Goal: Task Accomplishment & Management: Manage account settings

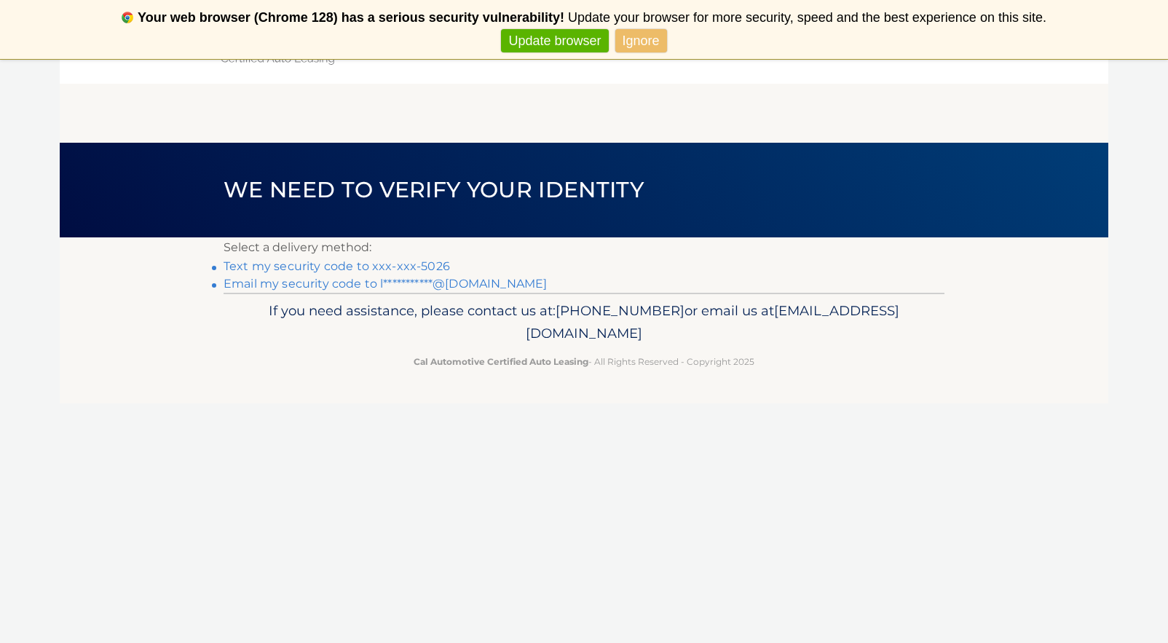
click at [353, 264] on link "Text my security code to xxx-xxx-5026" at bounding box center [337, 266] width 226 height 14
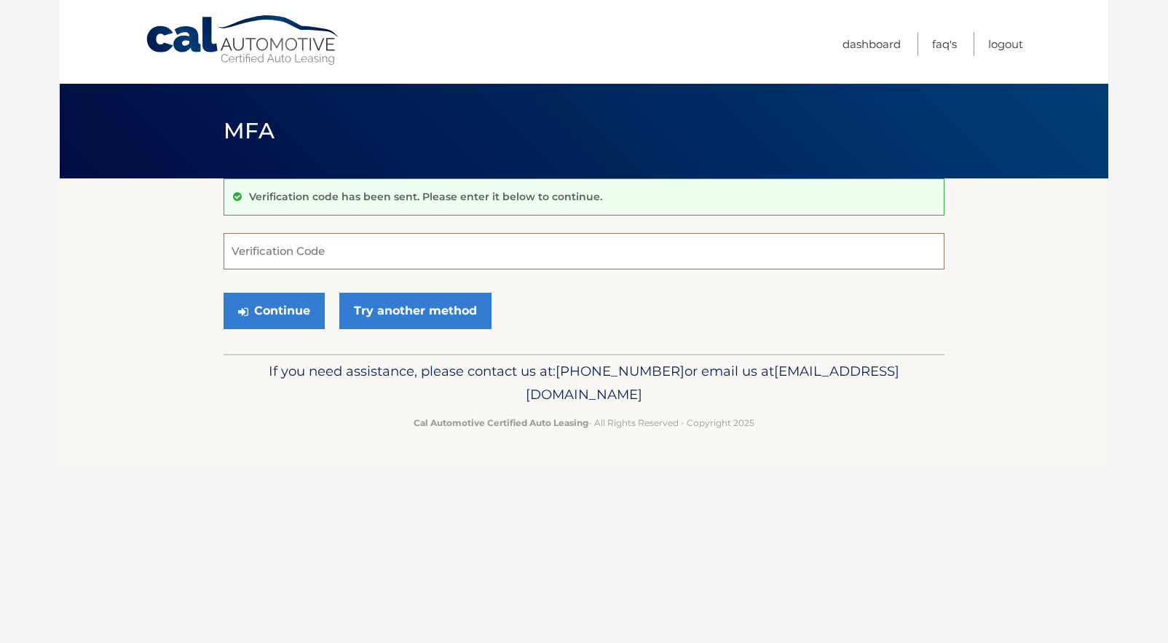
click at [360, 247] on input "Verification Code" at bounding box center [584, 251] width 721 height 36
type input "8822466"
click at [224, 293] on button "Continue" at bounding box center [274, 311] width 101 height 36
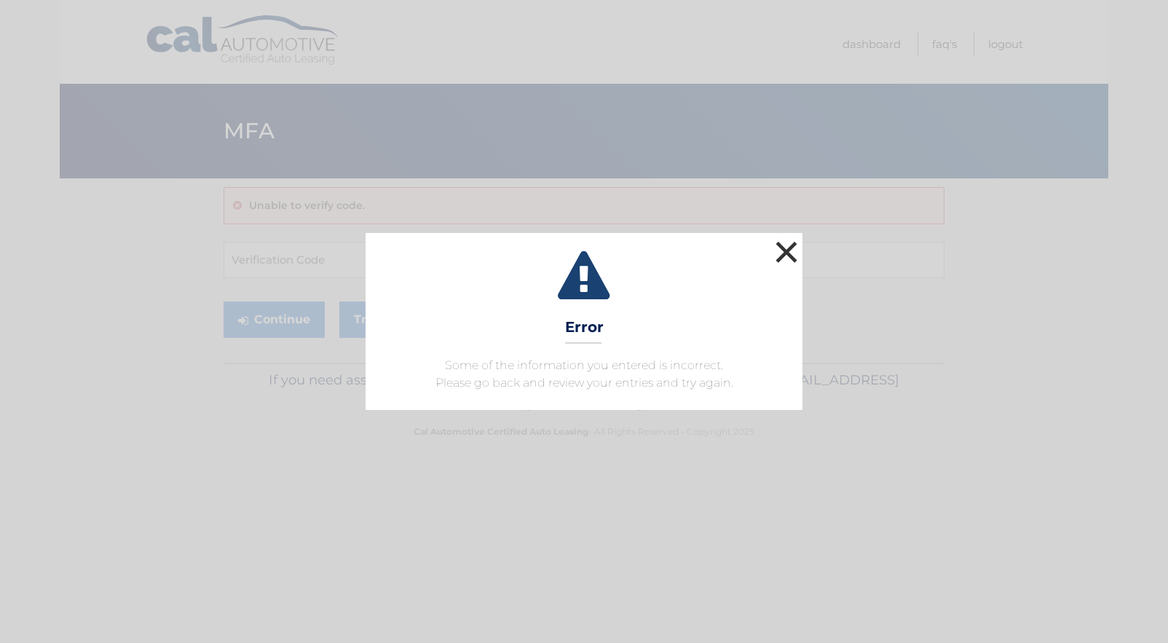
click at [775, 248] on button "×" at bounding box center [786, 251] width 29 height 29
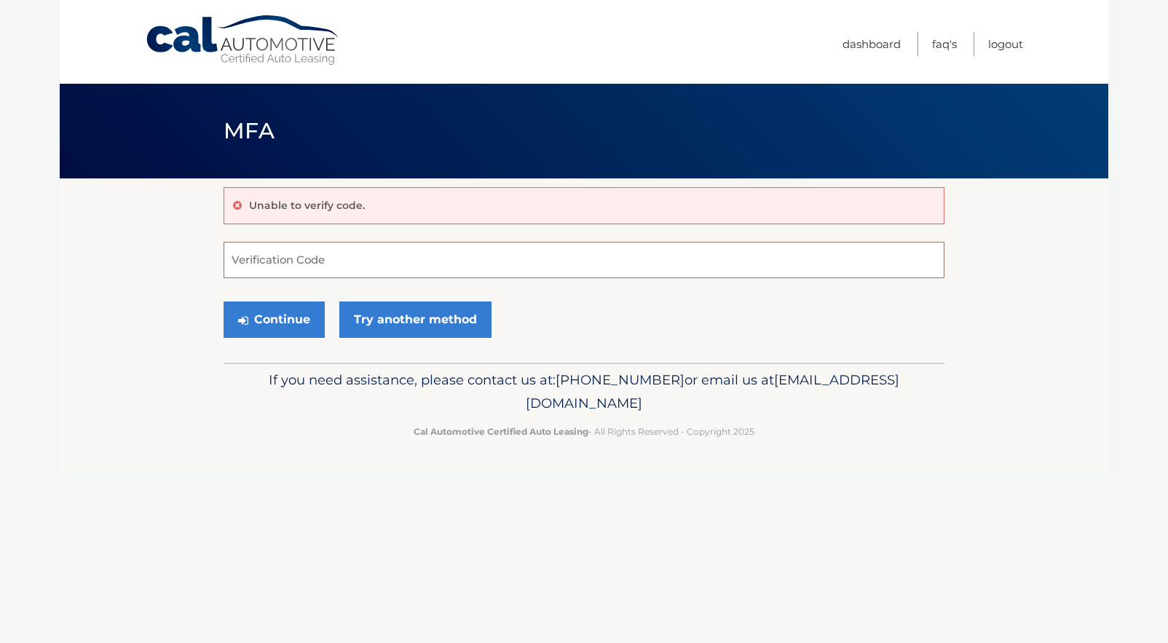
click at [383, 266] on input "Verification Code" at bounding box center [584, 260] width 721 height 36
type input "882466"
click at [433, 320] on link "Try another method" at bounding box center [415, 319] width 152 height 36
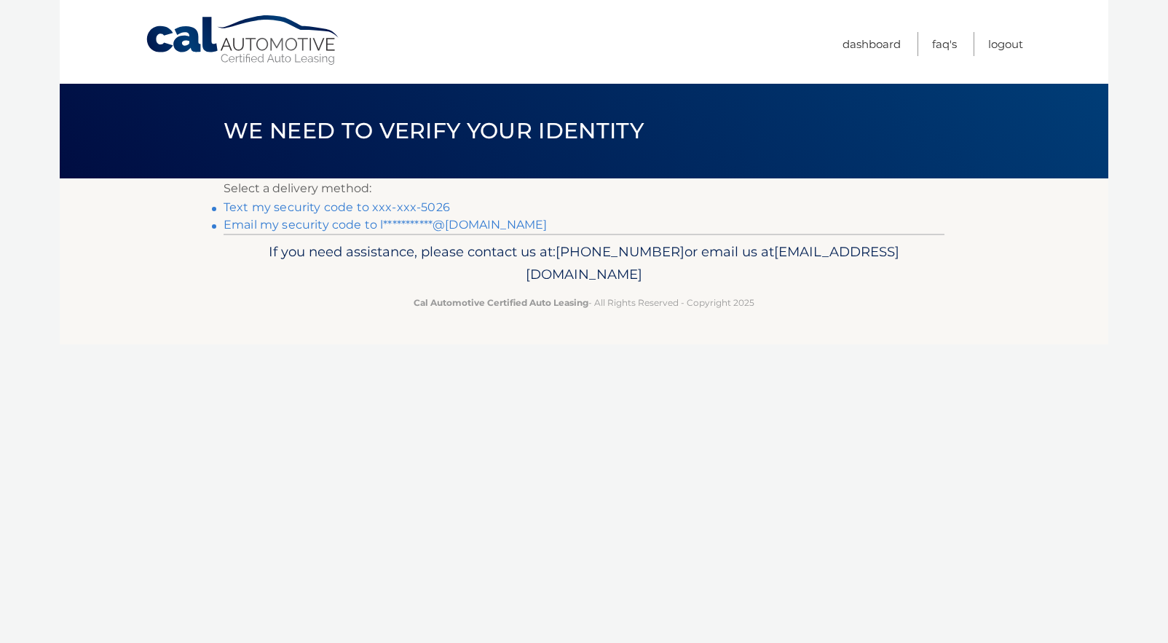
click at [379, 205] on link "Text my security code to xxx-xxx-5026" at bounding box center [337, 207] width 226 height 14
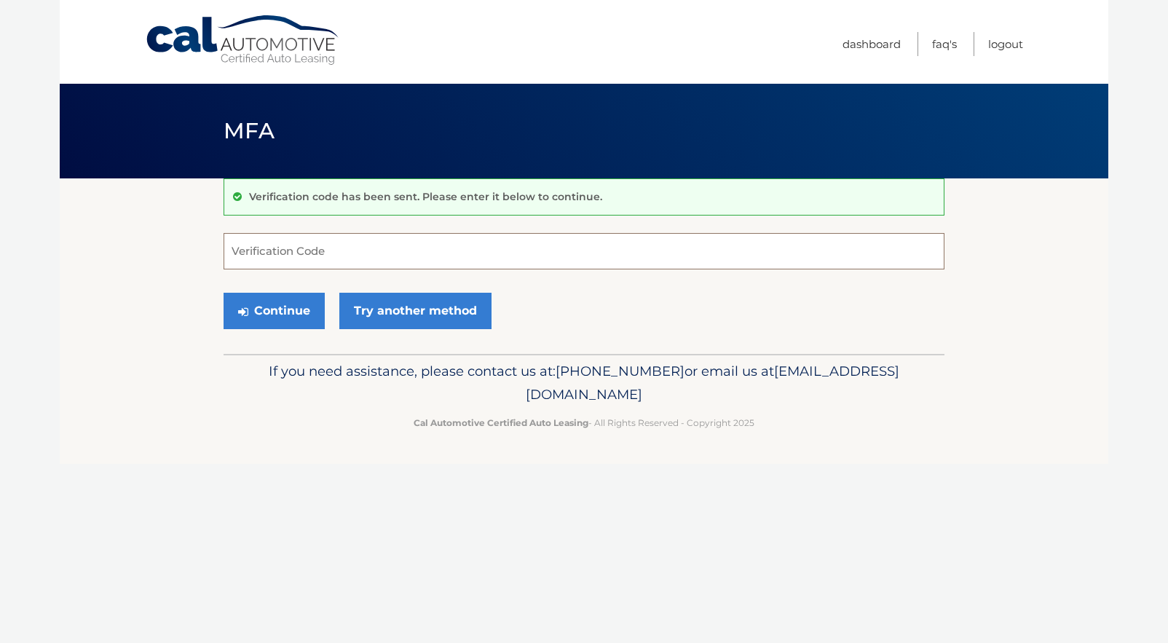
click at [376, 247] on input "Verification Code" at bounding box center [584, 251] width 721 height 36
type input "332301"
click at [264, 313] on button "Continue" at bounding box center [274, 311] width 101 height 36
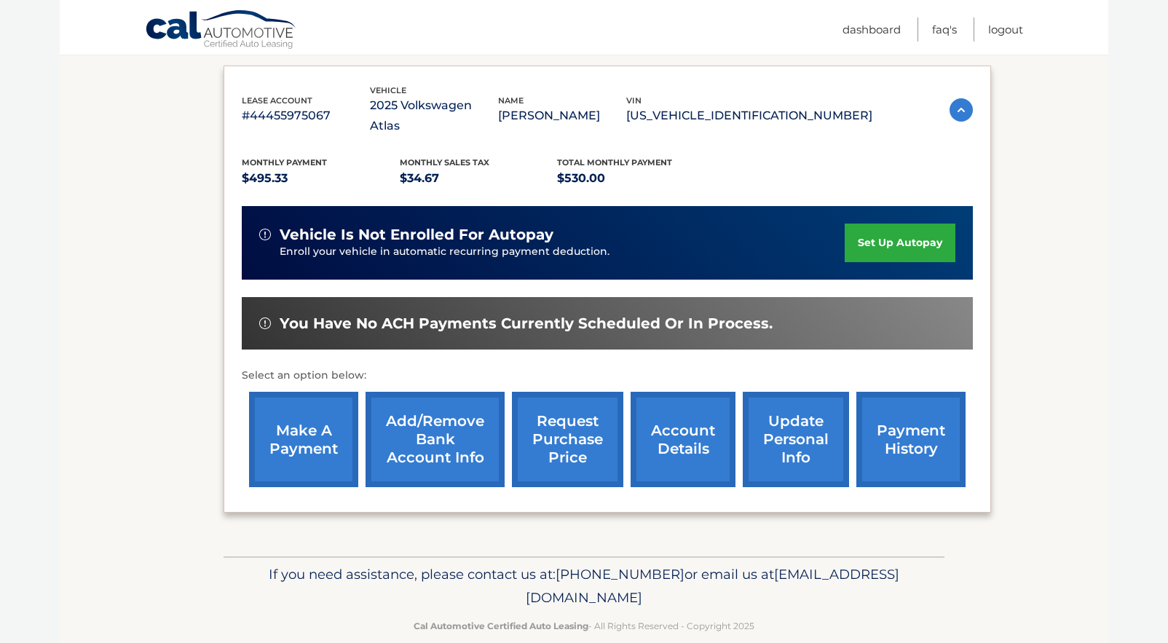
scroll to position [240, 0]
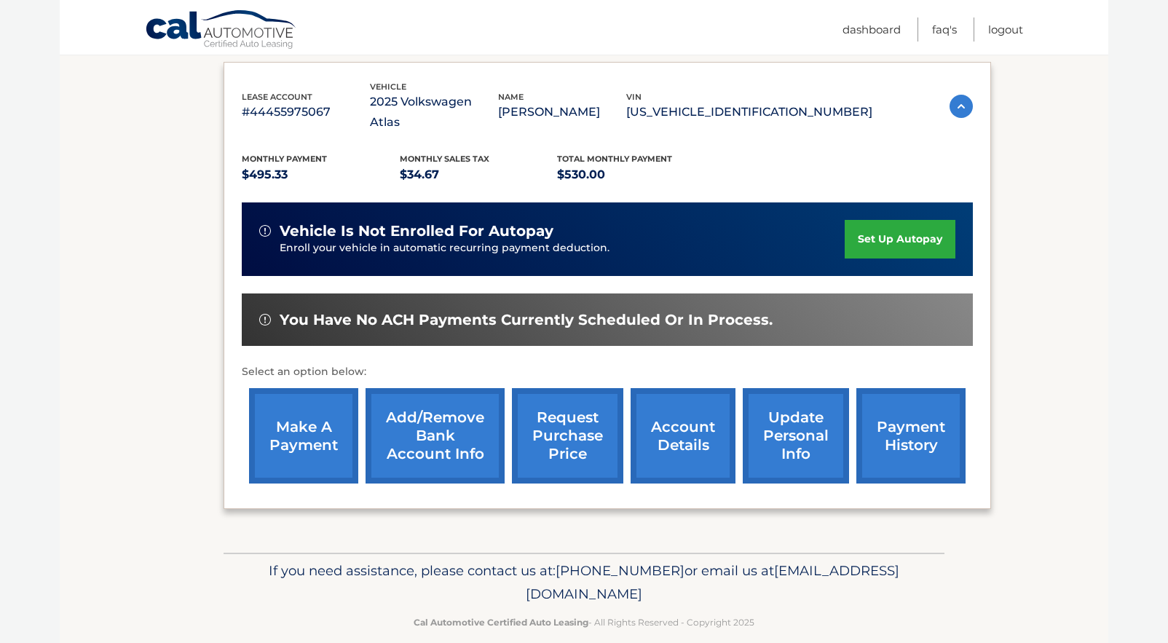
click at [302, 413] on link "make a payment" at bounding box center [303, 435] width 109 height 95
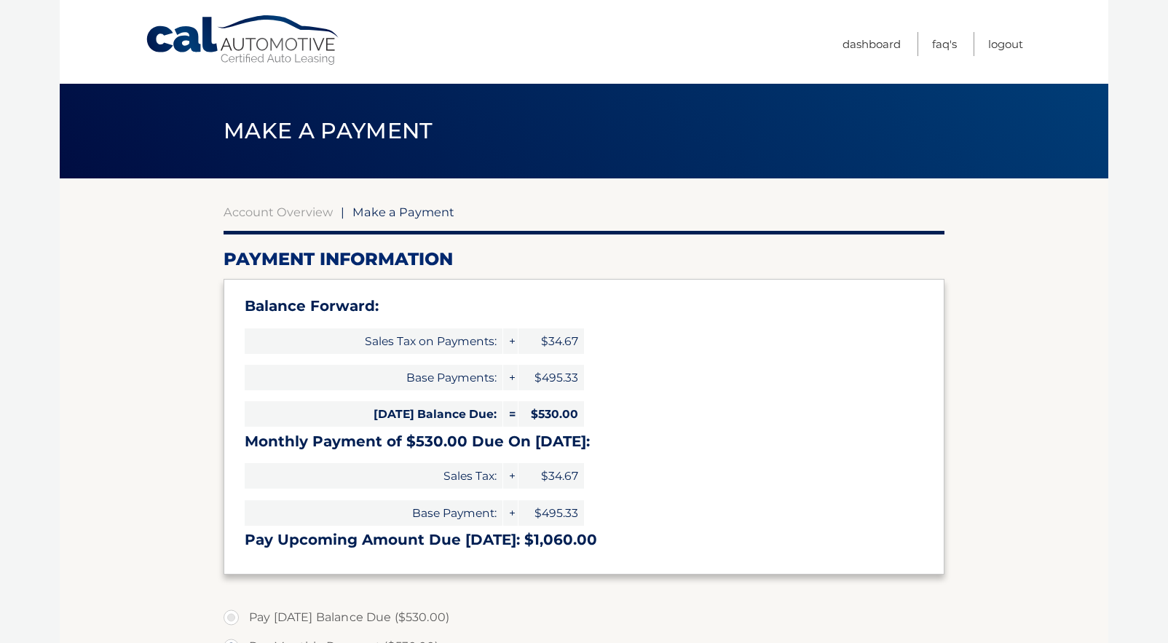
select select "MzFhNjEyNDgtNjFhYy00OGQwLWJiMjktYzFhMDE5NTVkMTQz"
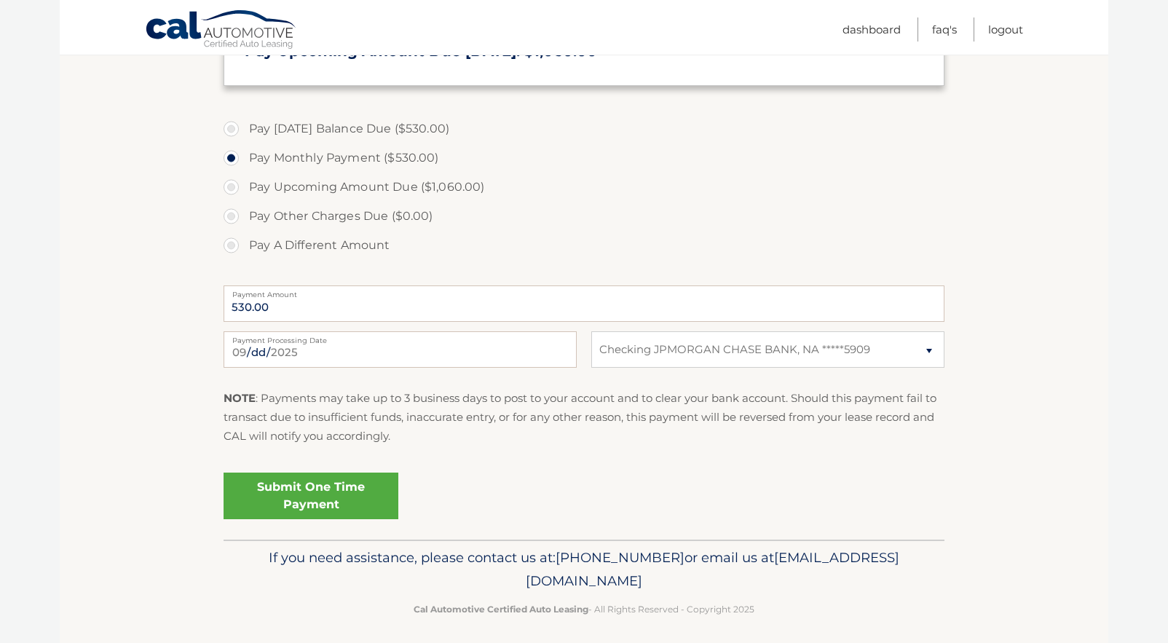
scroll to position [496, 0]
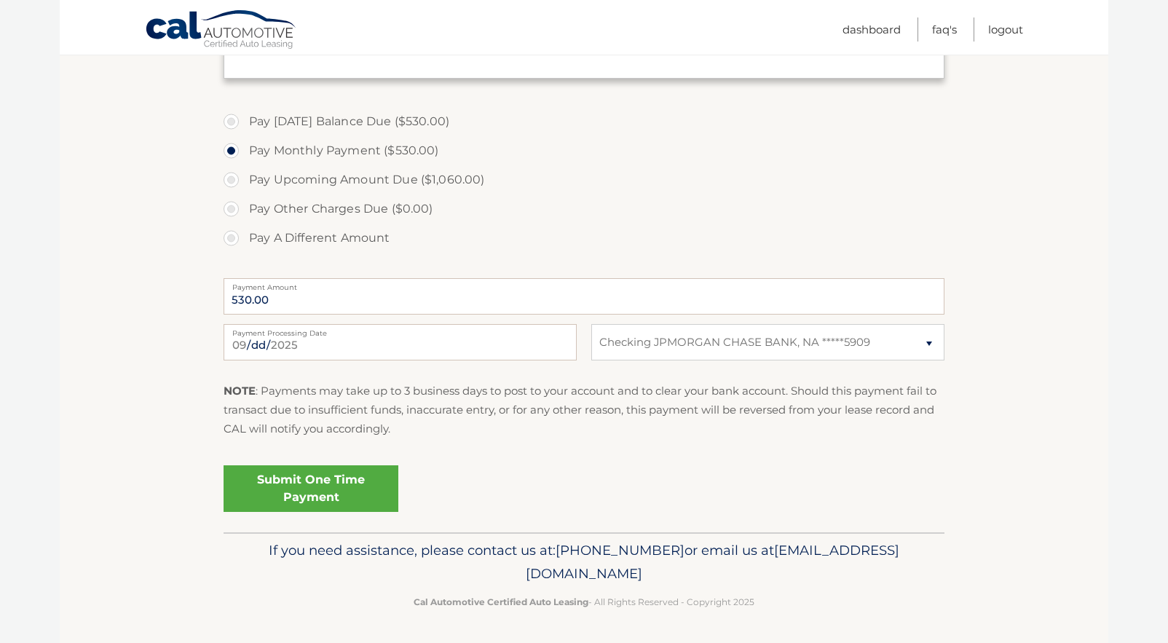
click at [302, 488] on link "Submit One Time Payment" at bounding box center [311, 488] width 175 height 47
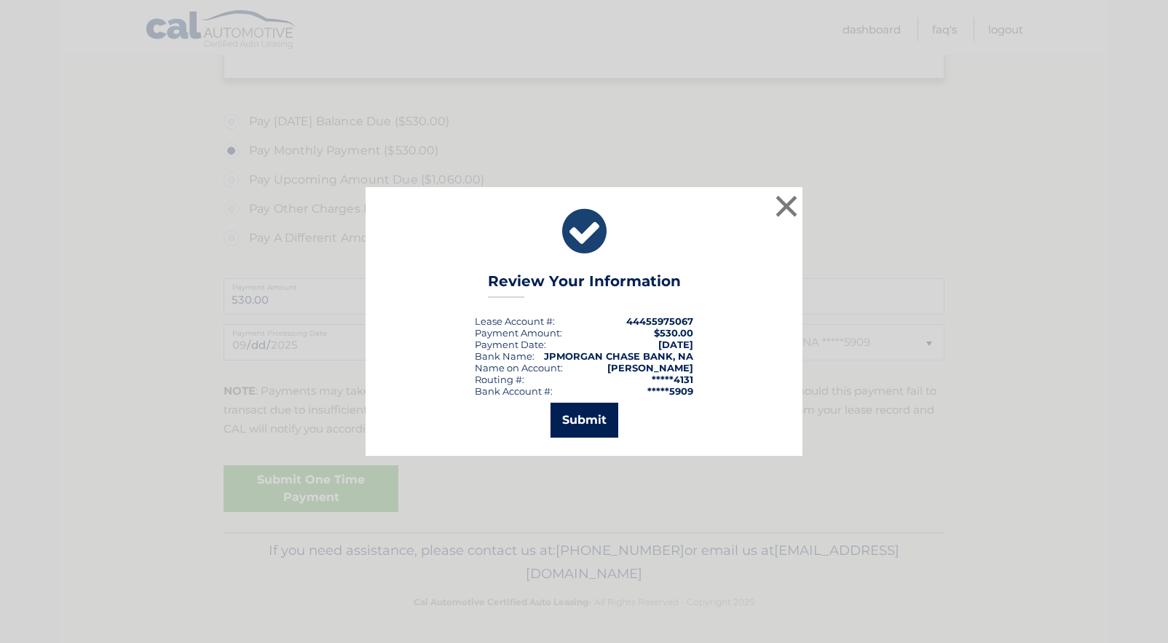
click at [578, 428] on button "Submit" at bounding box center [584, 420] width 68 height 35
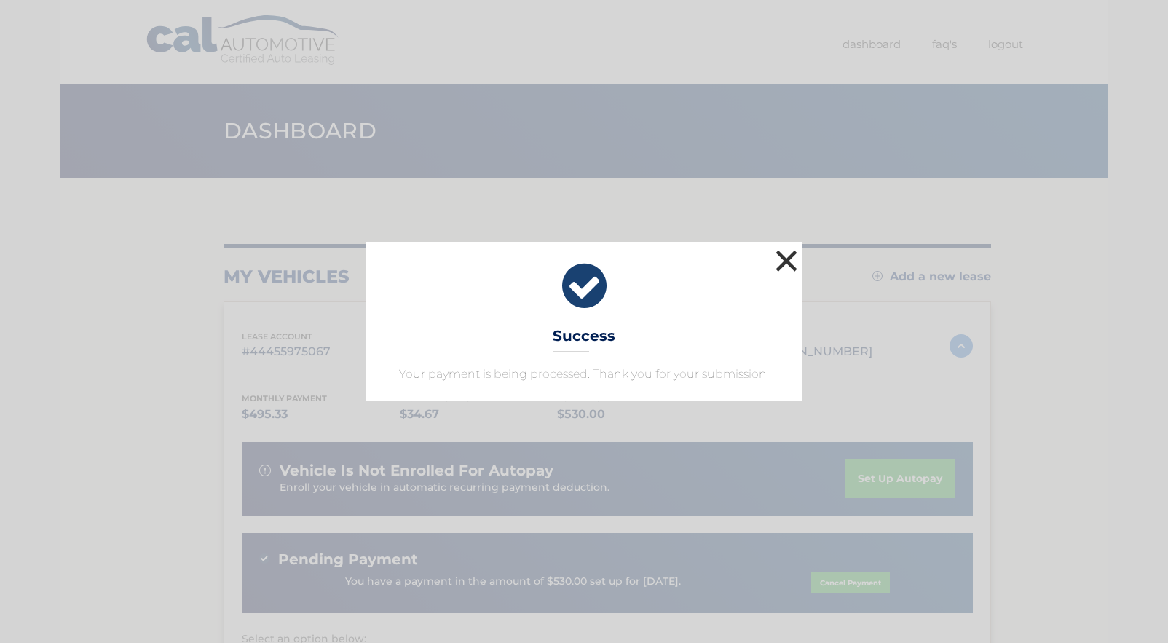
click at [791, 261] on button "×" at bounding box center [786, 260] width 29 height 29
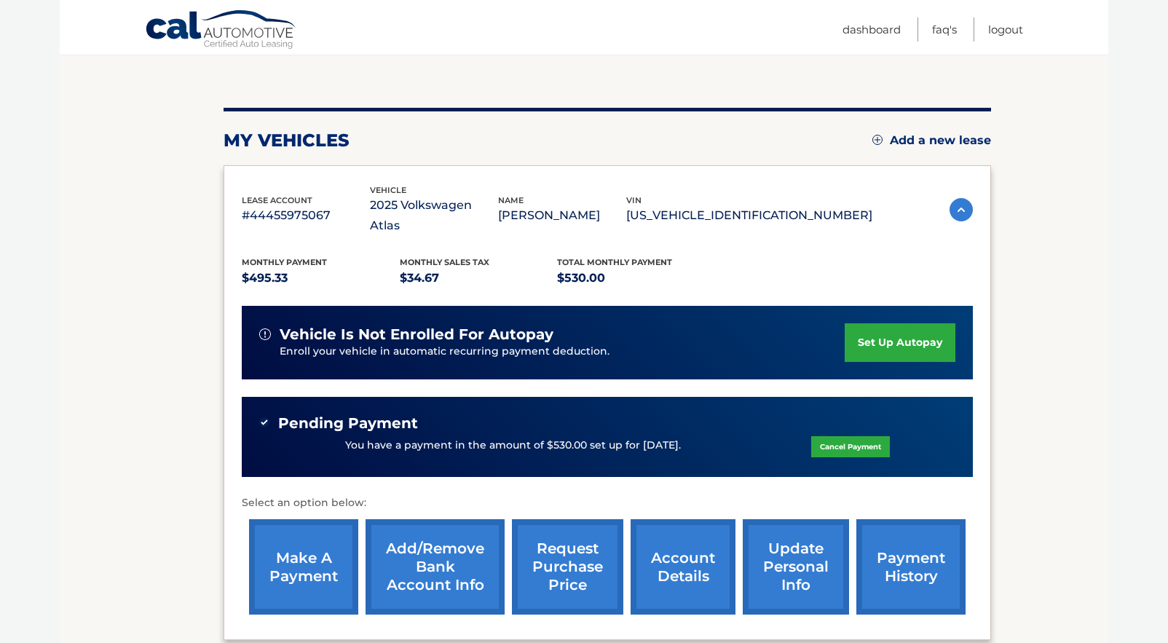
scroll to position [140, 0]
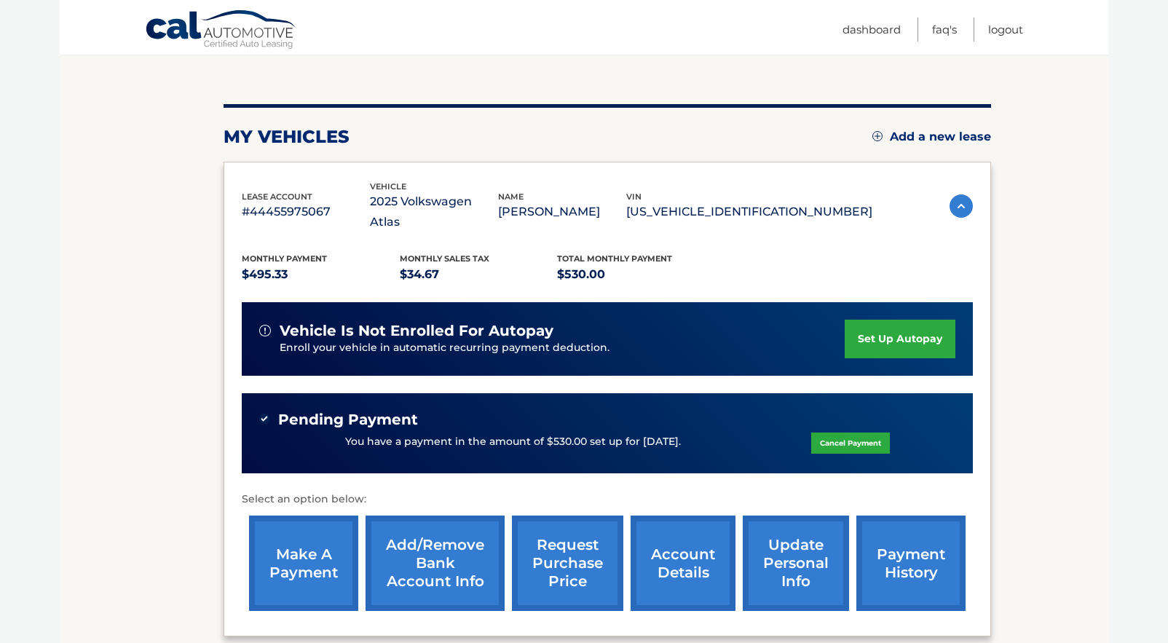
click at [909, 542] on link "payment history" at bounding box center [910, 563] width 109 height 95
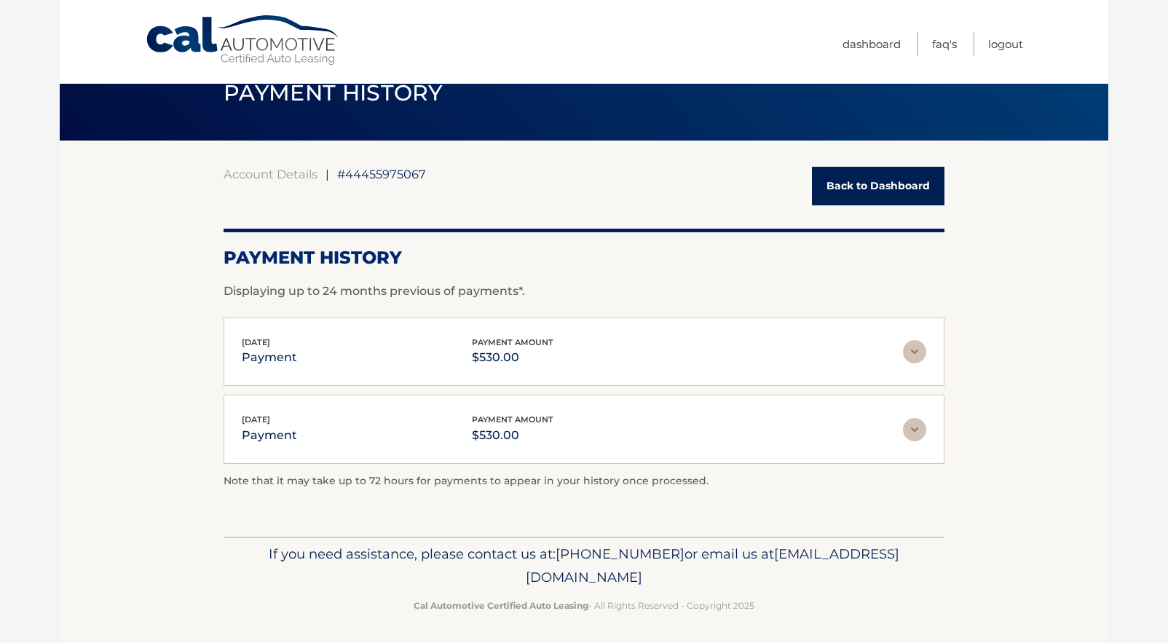
scroll to position [42, 0]
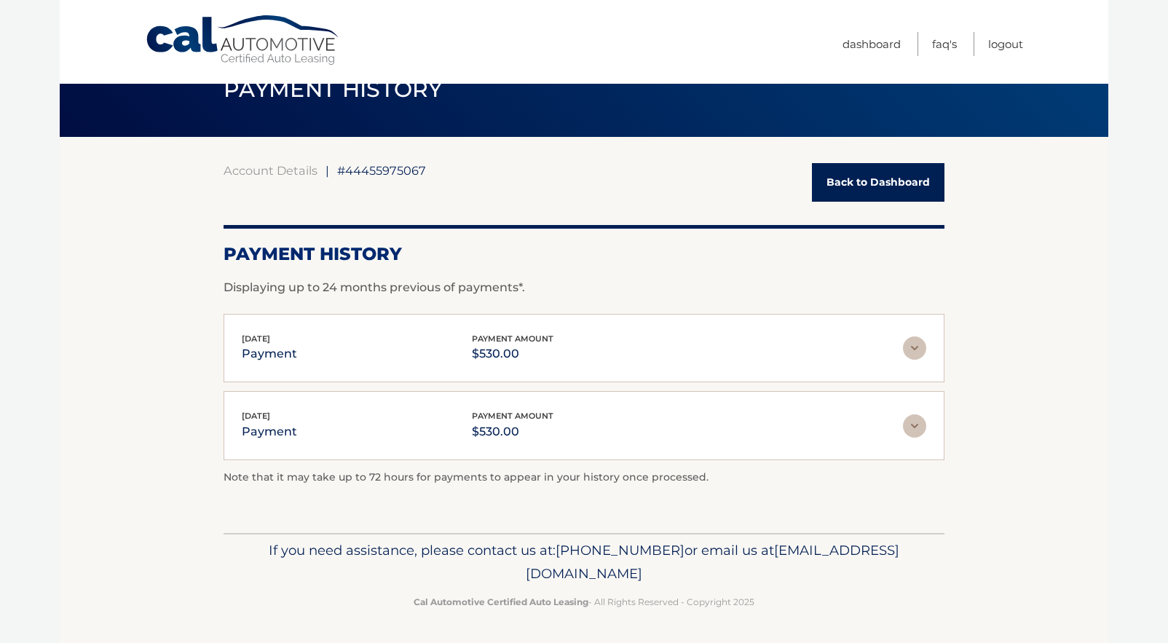
click at [917, 349] on img at bounding box center [914, 347] width 23 height 23
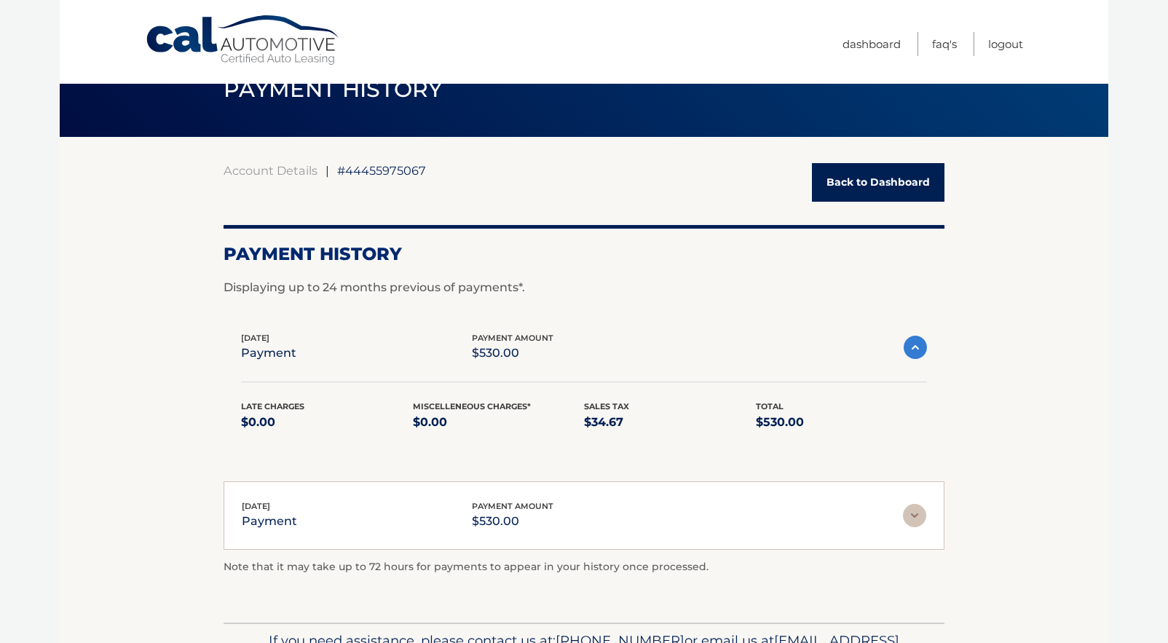
click at [917, 349] on img at bounding box center [915, 347] width 23 height 23
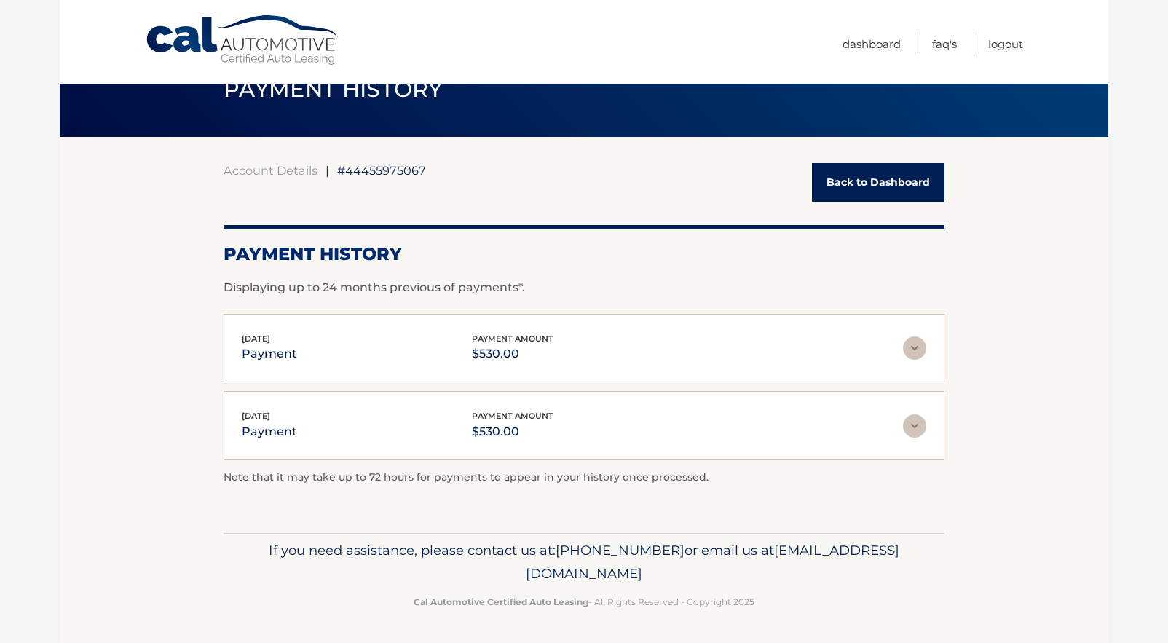
click at [914, 418] on img at bounding box center [914, 425] width 23 height 23
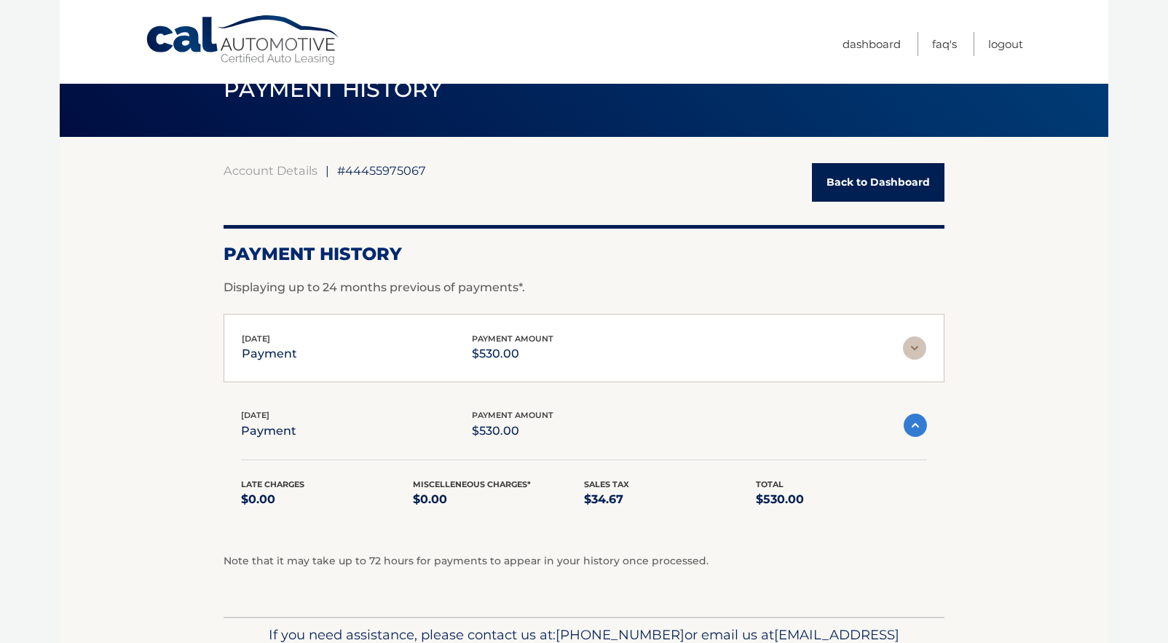
click at [917, 433] on img at bounding box center [915, 425] width 23 height 23
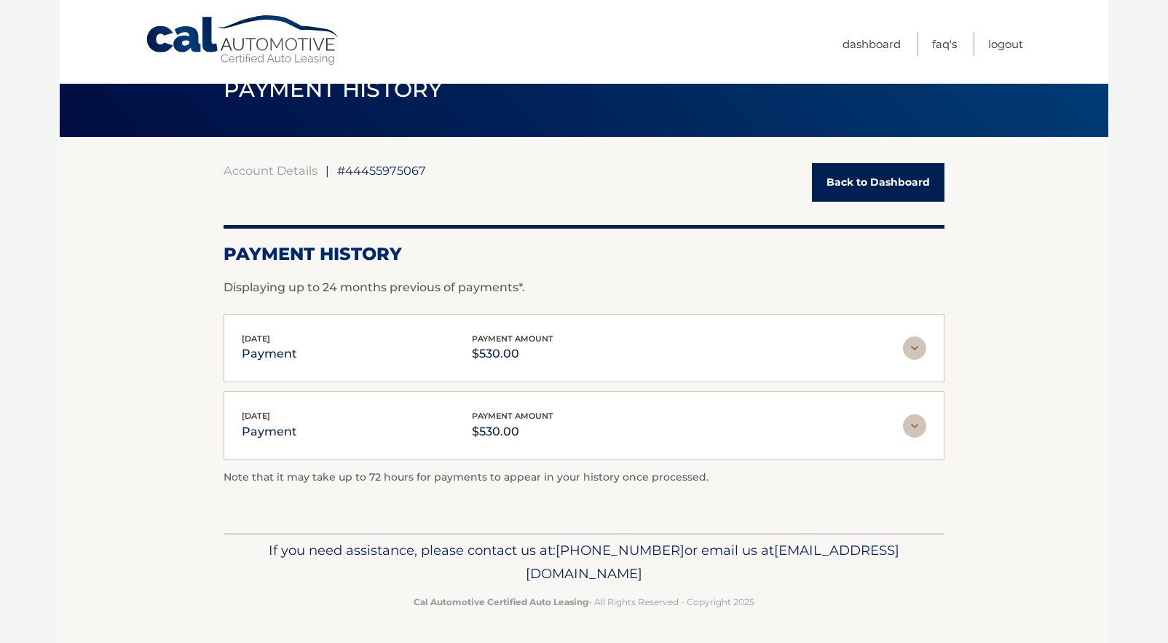
click at [876, 191] on link "Back to Dashboard" at bounding box center [878, 182] width 133 height 39
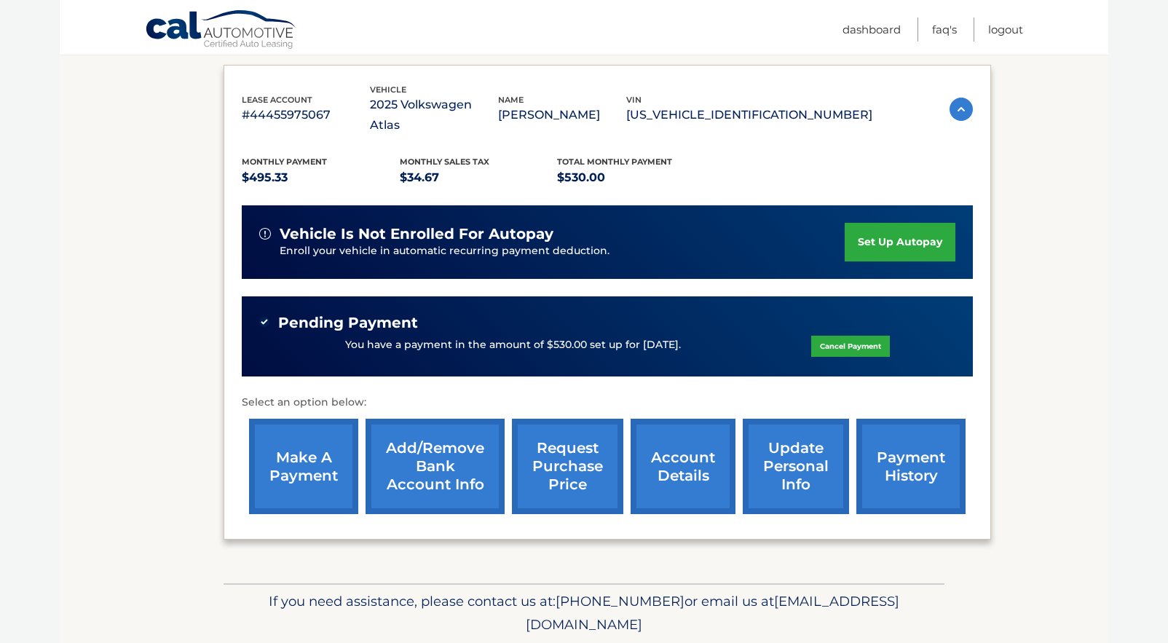
scroll to position [237, 0]
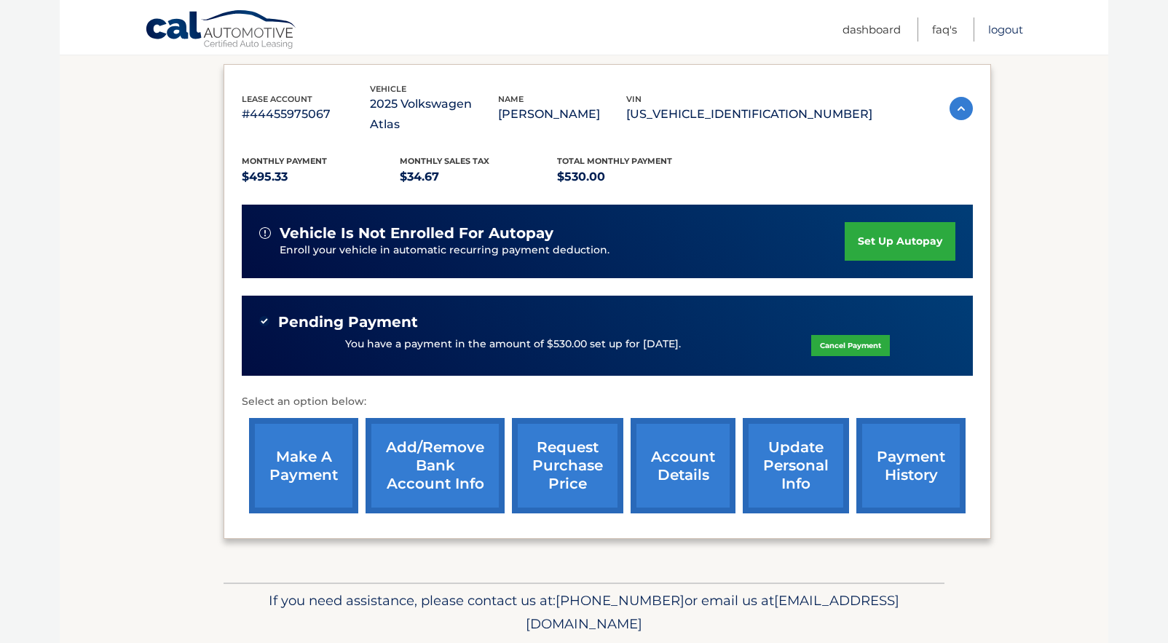
click at [1018, 28] on link "Logout" at bounding box center [1005, 29] width 35 height 24
